Goal: Complete application form

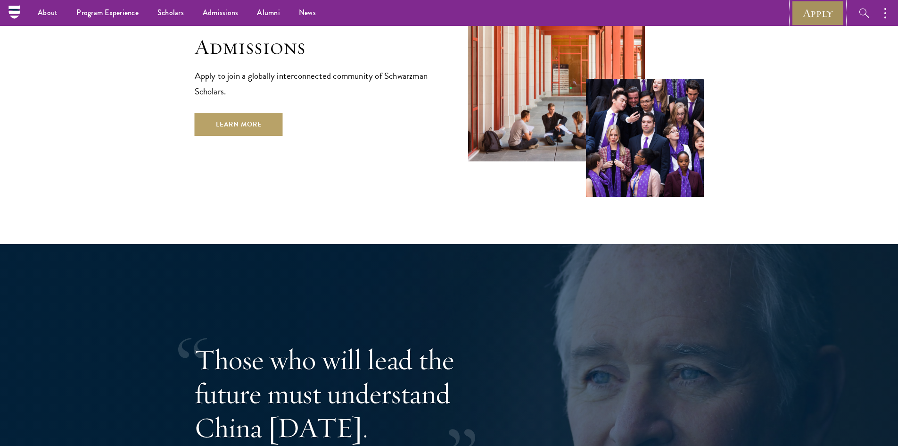
scroll to position [1688, 0]
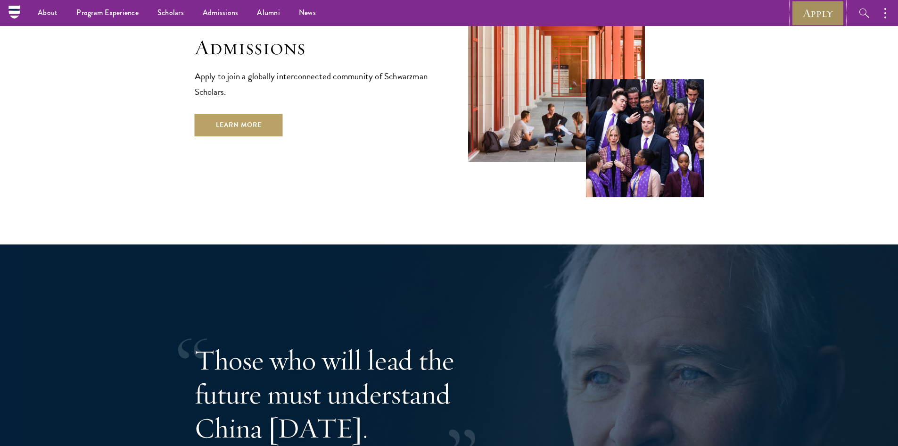
click at [810, 20] on link "Apply" at bounding box center [818, 13] width 53 height 26
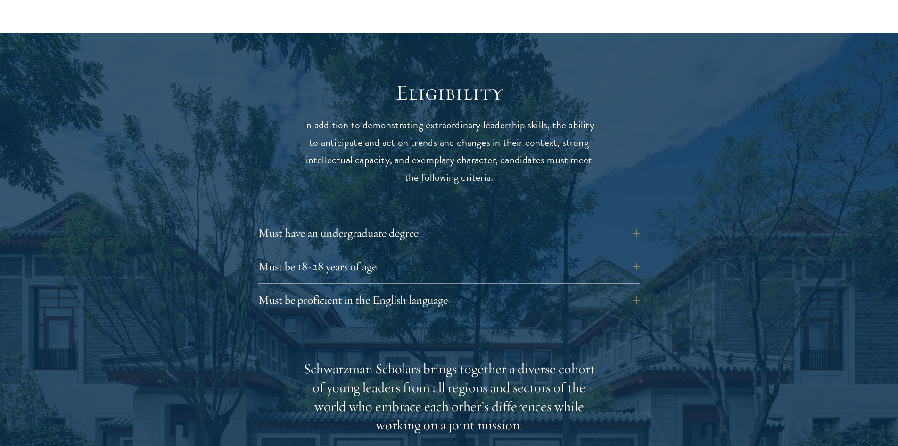
scroll to position [1183, 0]
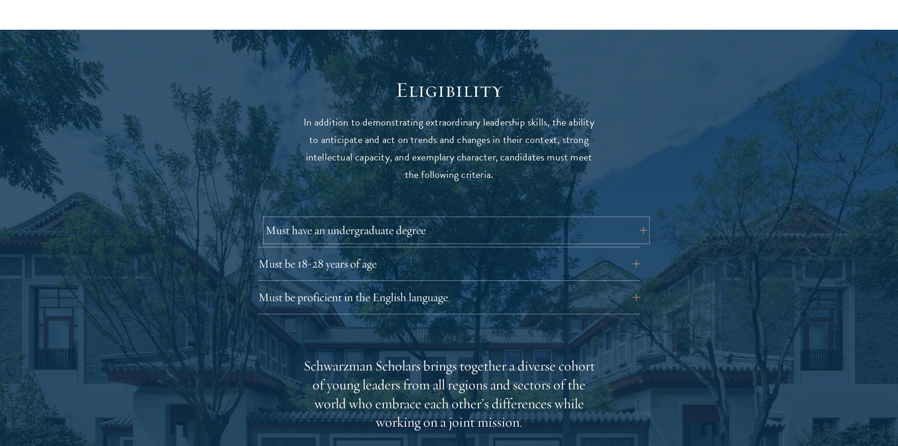
click at [637, 219] on button "Must have an undergraduate degree" at bounding box center [456, 230] width 382 height 23
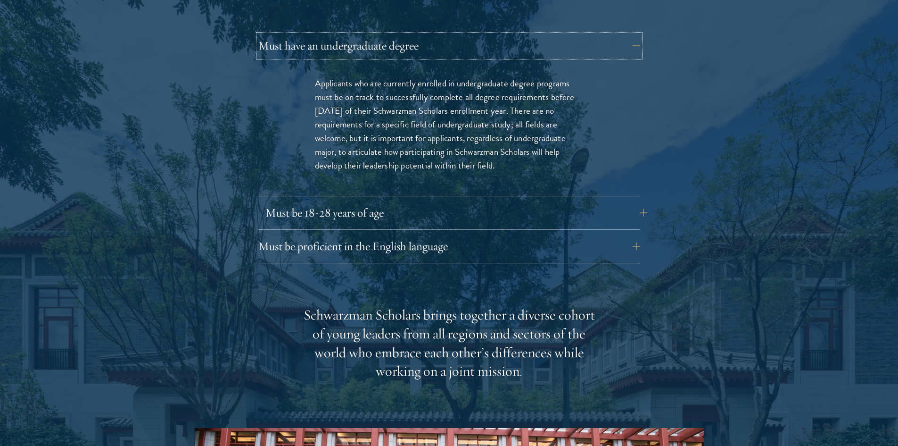
scroll to position [1378, 0]
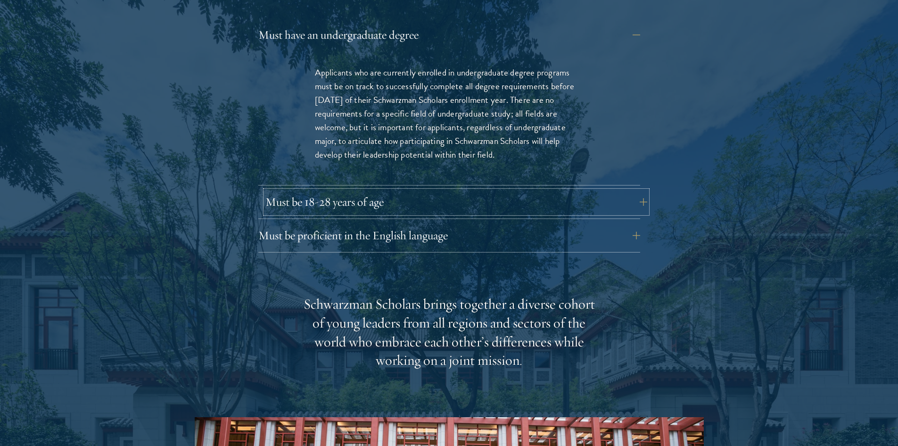
click at [638, 191] on button "Must be 18-28 years of age" at bounding box center [456, 202] width 382 height 23
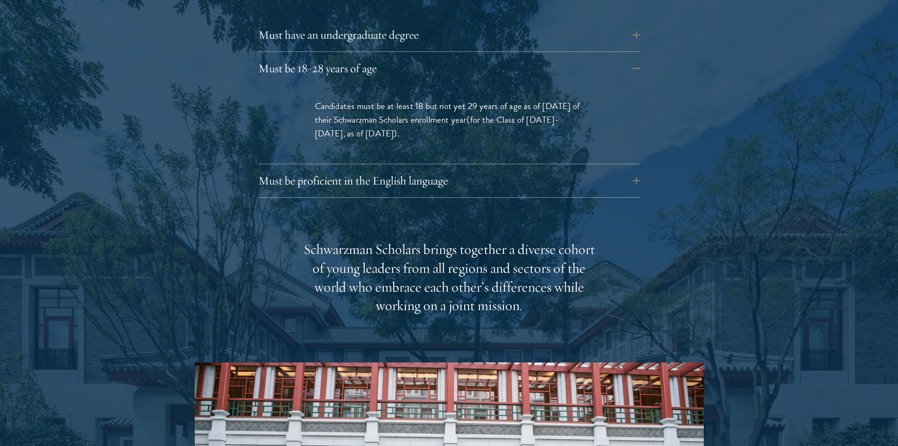
click at [640, 168] on div "Eligibility In addition to demonstrating extraordinary leadership skills, the a…" at bounding box center [449, 263] width 509 height 762
click at [633, 169] on button "Must be proficient in the English language" at bounding box center [456, 180] width 382 height 23
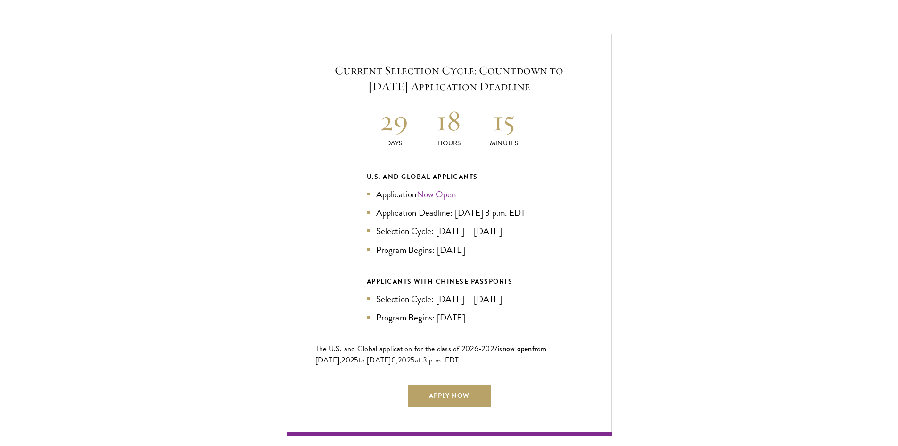
scroll to position [2265, 0]
click at [442, 384] on link "Apply Now" at bounding box center [449, 395] width 83 height 23
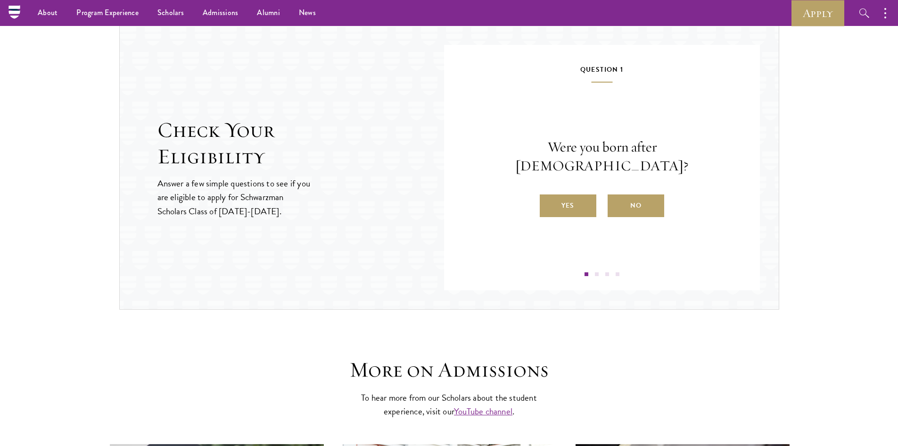
scroll to position [970, 0]
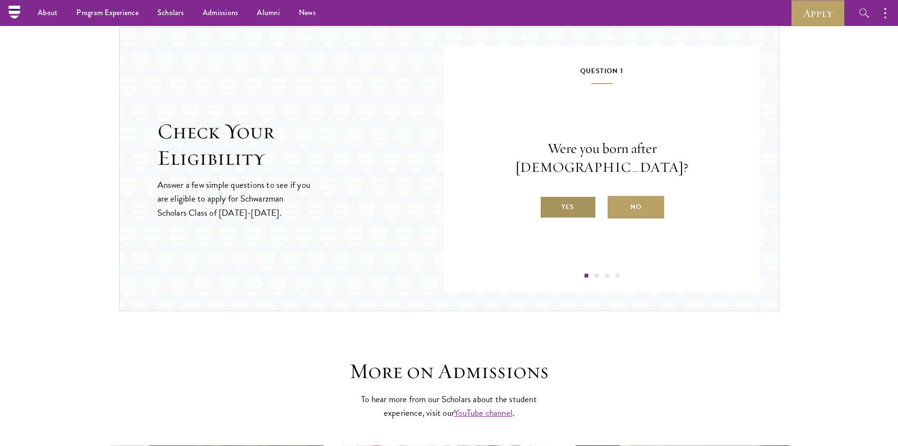
click at [580, 198] on label "Yes" at bounding box center [568, 207] width 57 height 23
click at [548, 198] on input "Yes" at bounding box center [544, 201] width 8 height 8
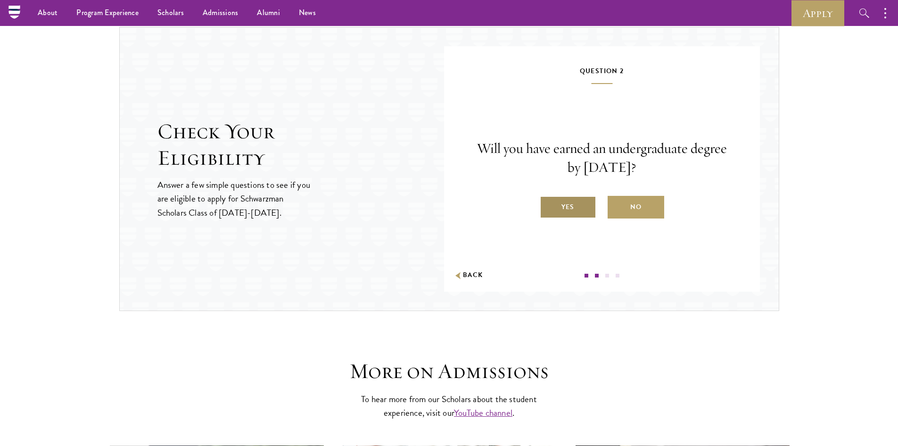
click at [558, 214] on label "Yes" at bounding box center [568, 207] width 57 height 23
click at [548, 205] on input "Yes" at bounding box center [544, 201] width 8 height 8
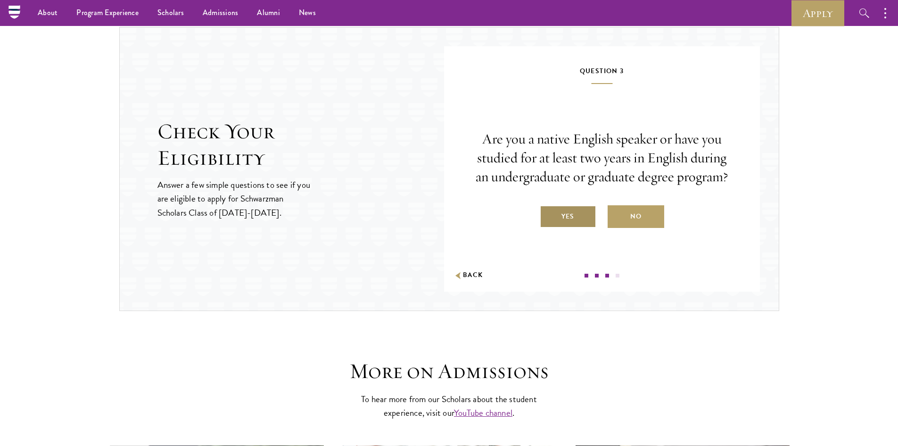
click at [563, 219] on label "Yes" at bounding box center [568, 216] width 57 height 23
click at [548, 215] on input "Yes" at bounding box center [544, 210] width 8 height 8
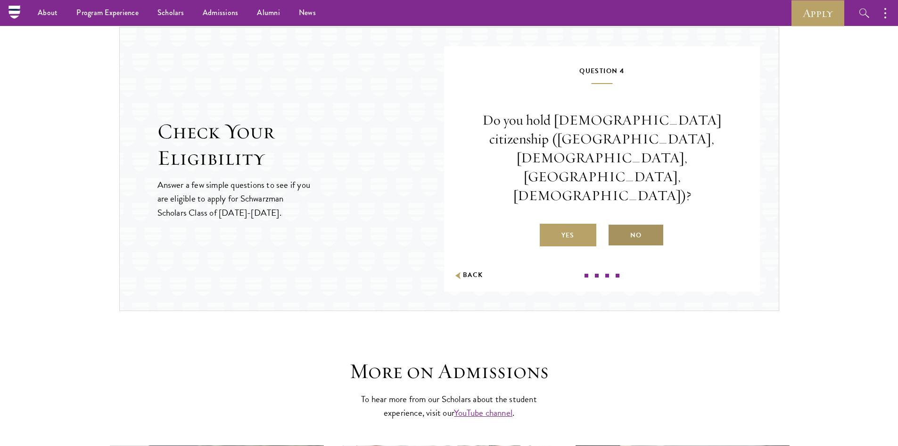
click at [644, 224] on label "No" at bounding box center [636, 235] width 57 height 23
click at [616, 225] on input "No" at bounding box center [612, 229] width 8 height 8
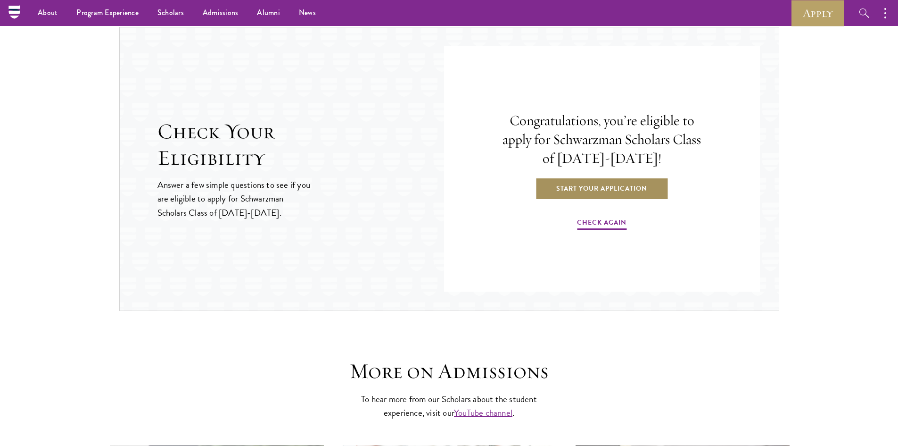
click at [630, 196] on link "Start Your Application" at bounding box center [601, 188] width 133 height 23
